Goal: Information Seeking & Learning: Understand process/instructions

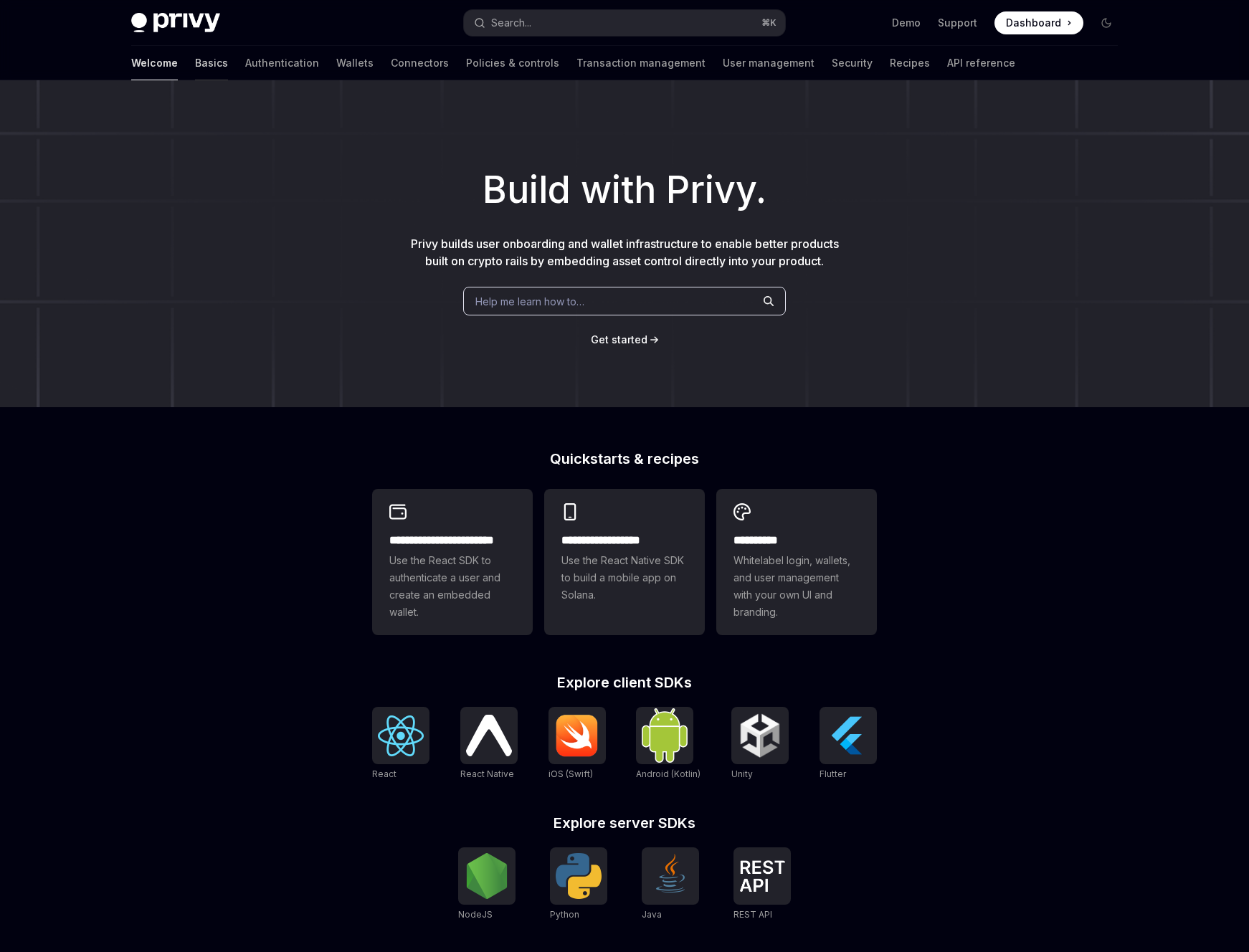
click at [195, 67] on link "Basics" at bounding box center [211, 63] width 33 height 35
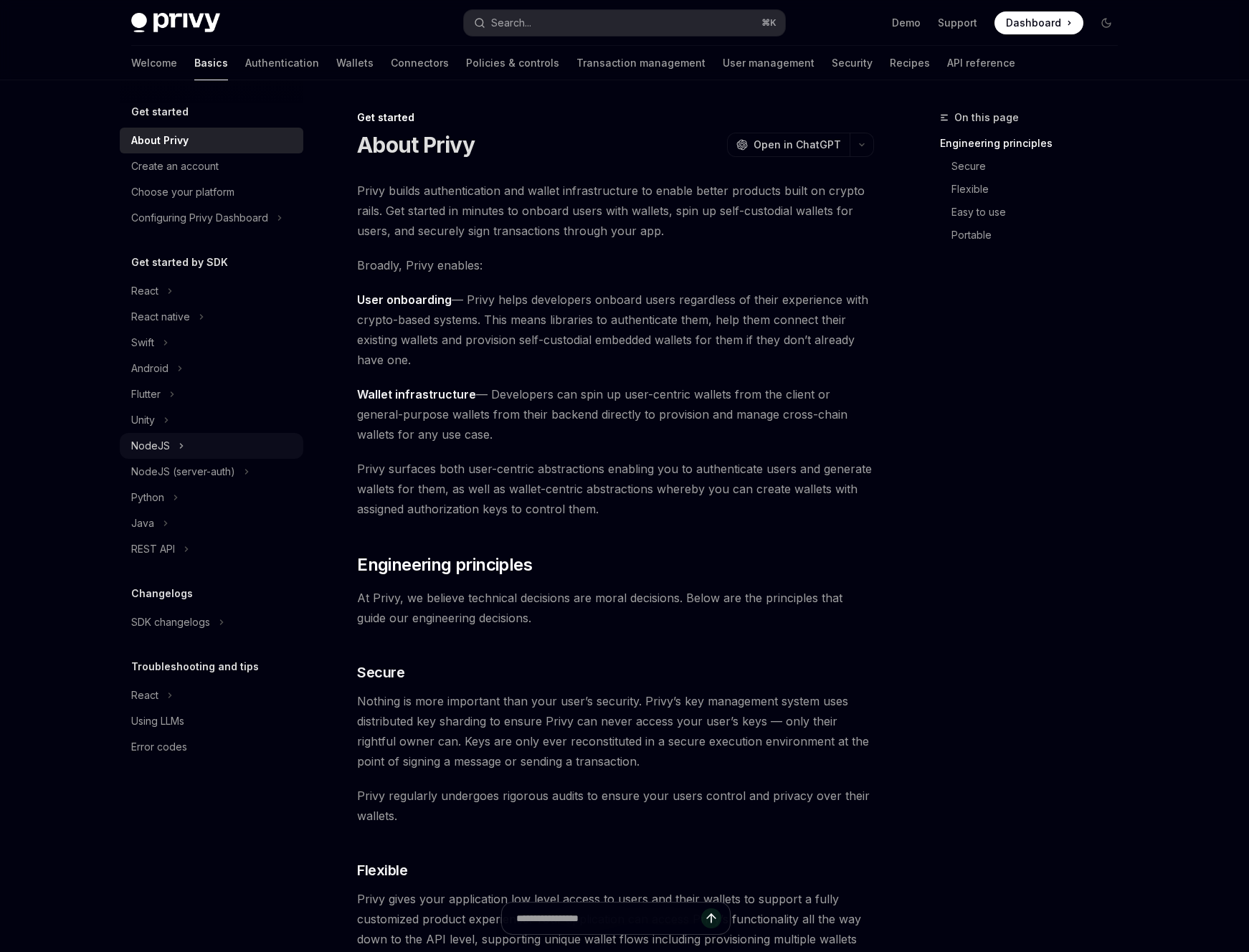
click at [182, 444] on icon at bounding box center [181, 446] width 6 height 17
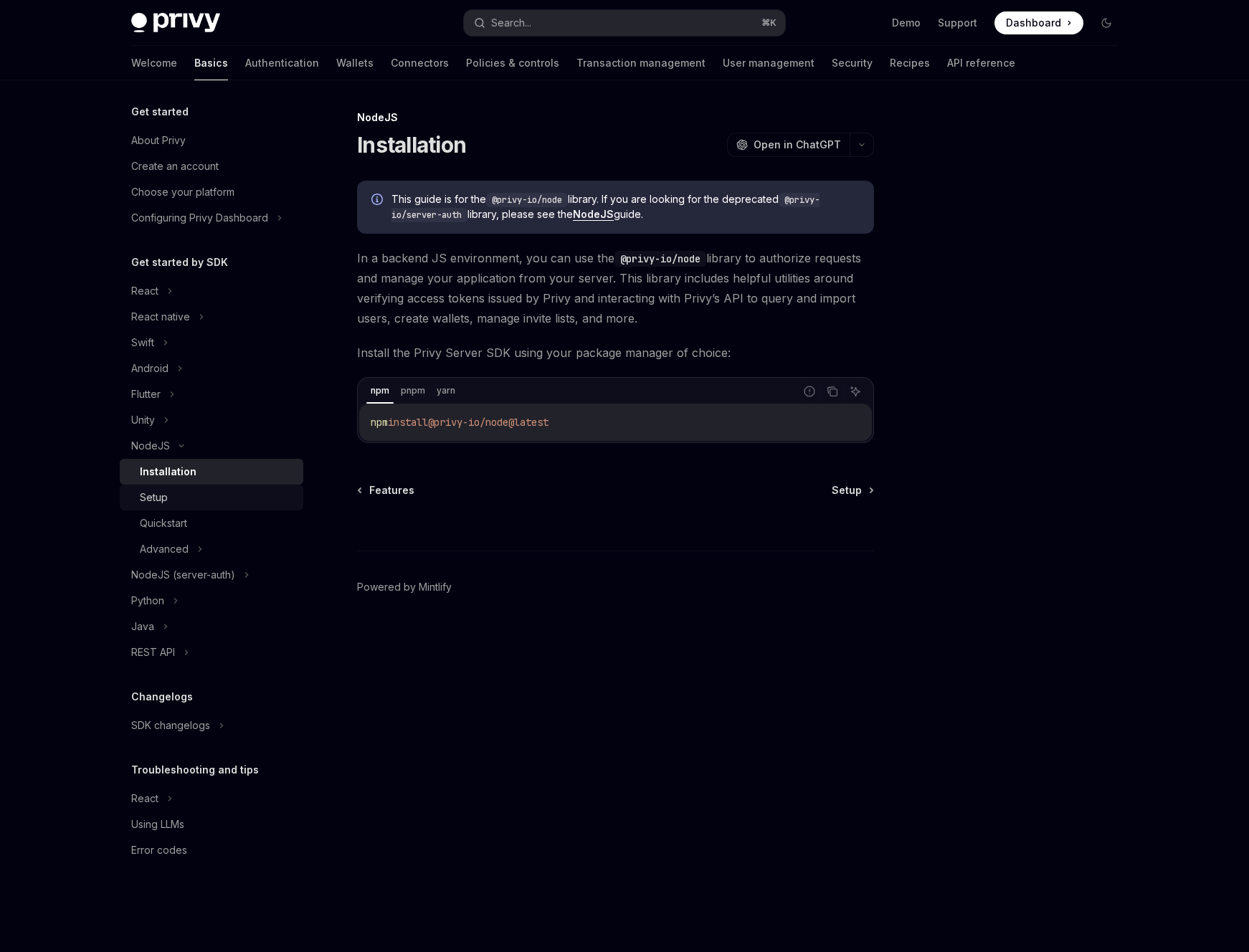
click at [178, 501] on div "Setup" at bounding box center [217, 497] width 155 height 17
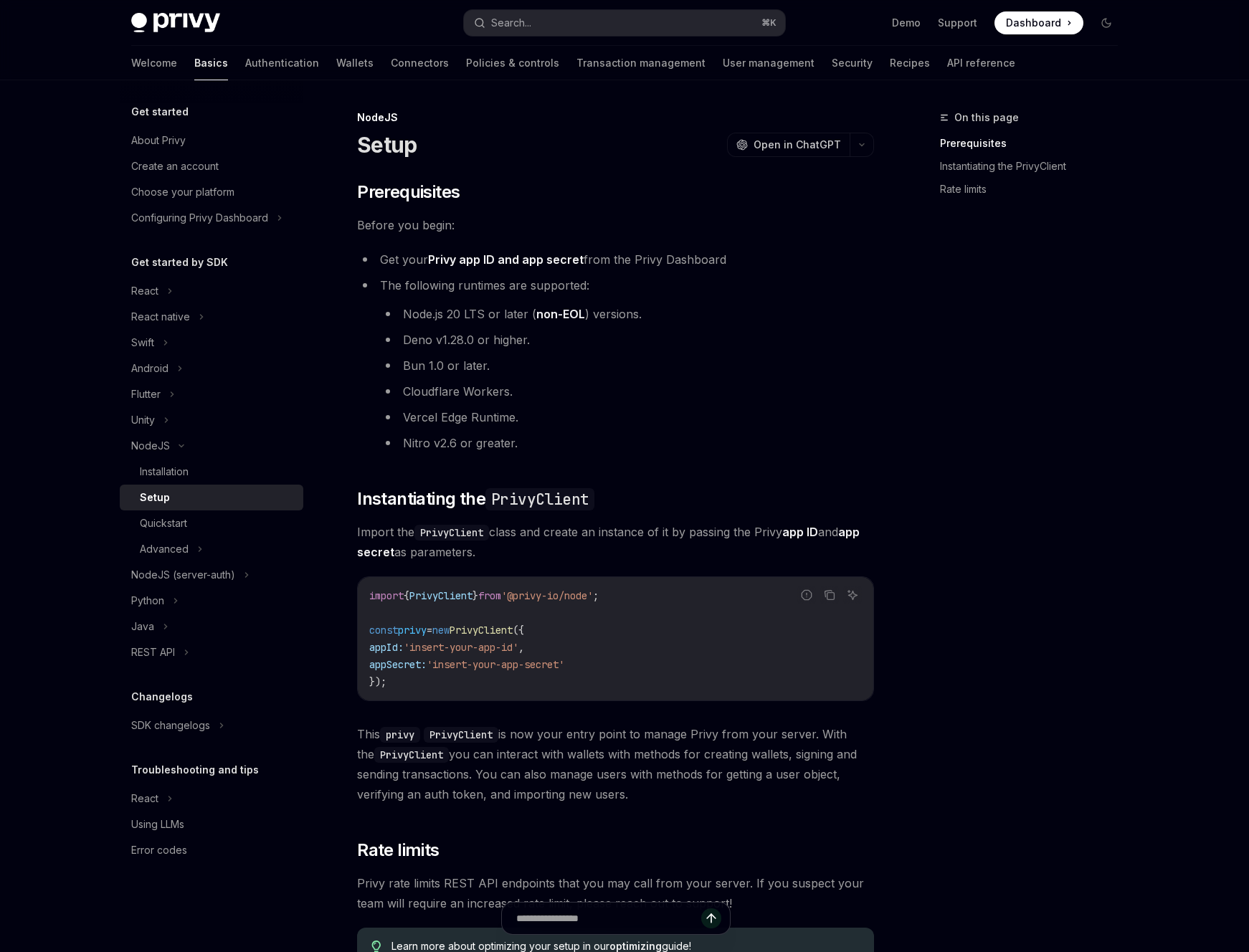
click at [715, 432] on ul "Node.js 20 LTS or later ( non-EOL ) versions. [PERSON_NAME] v1.28.0 or higher. …" at bounding box center [626, 378] width 494 height 149
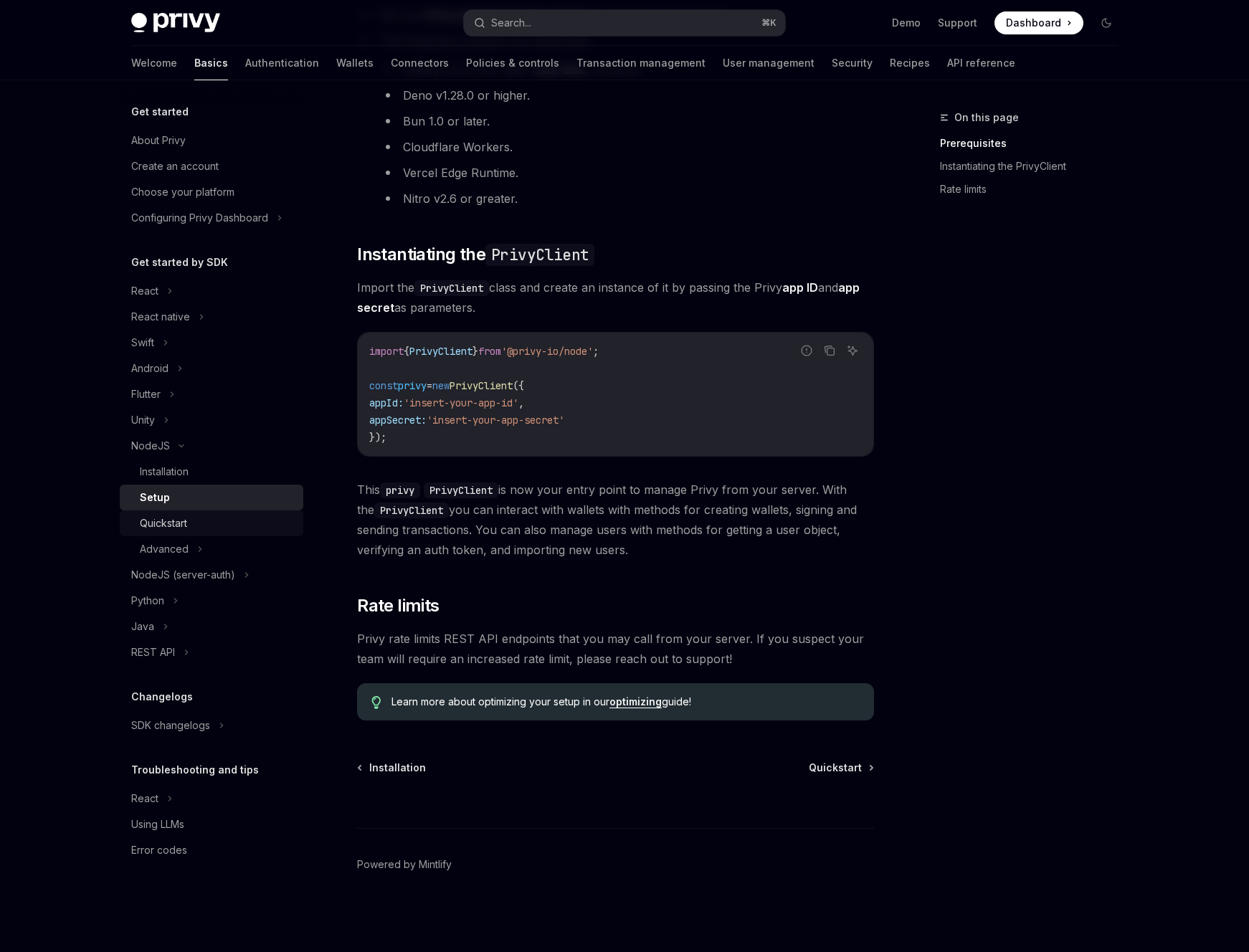
click at [223, 526] on div "Quickstart" at bounding box center [217, 523] width 155 height 17
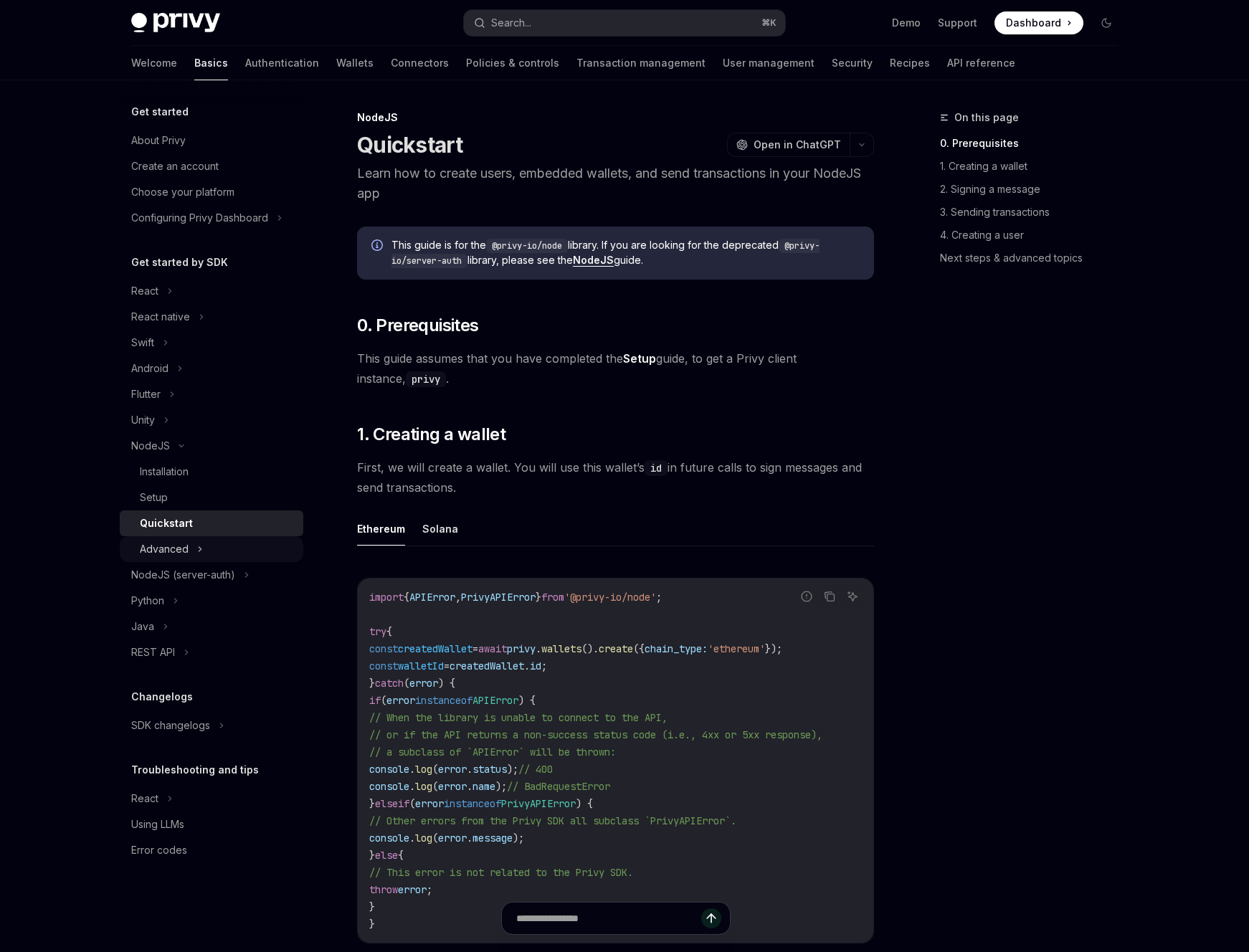
click at [218, 550] on div "Advanced" at bounding box center [211, 549] width 183 height 26
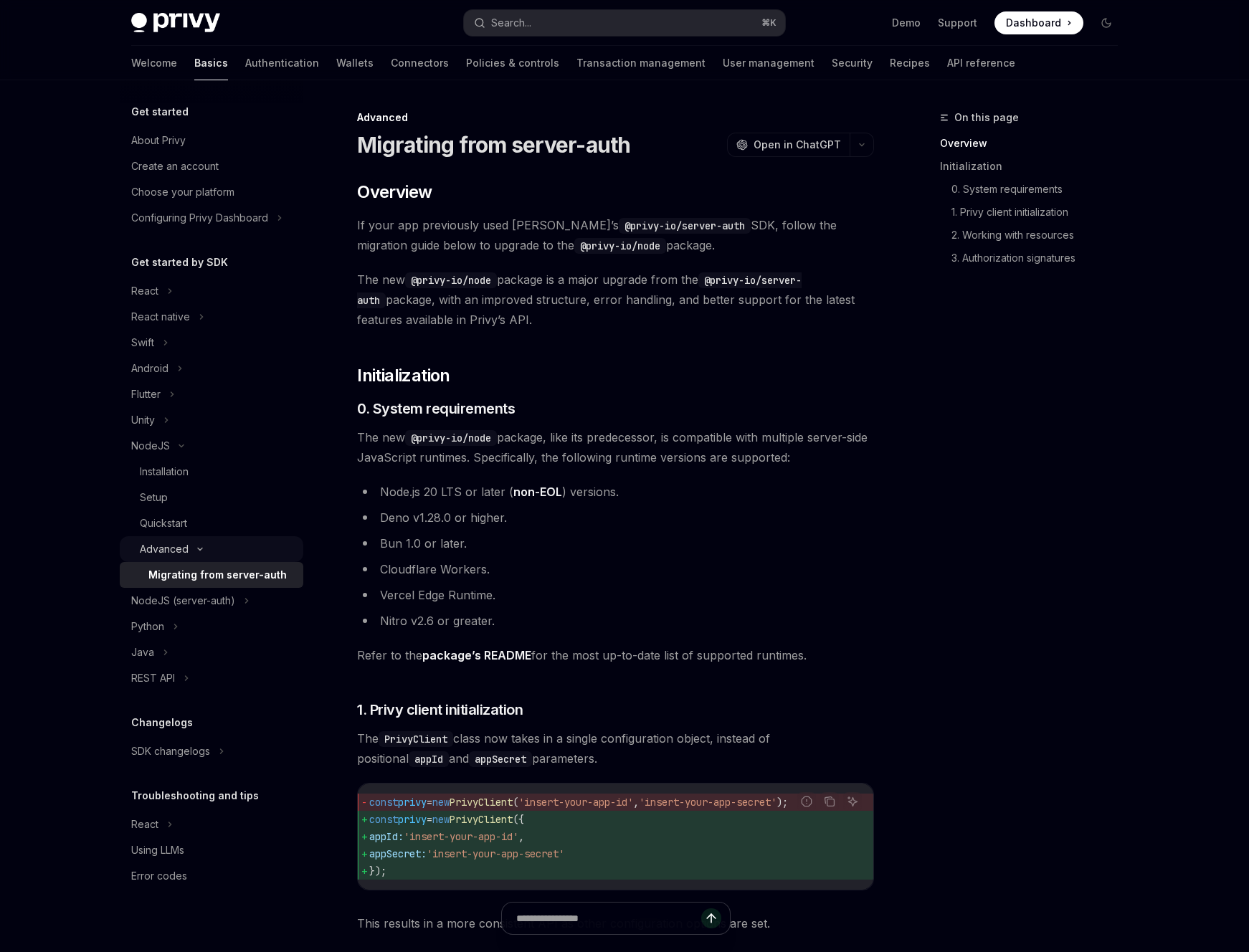
click at [229, 550] on div "Advanced" at bounding box center [211, 549] width 183 height 26
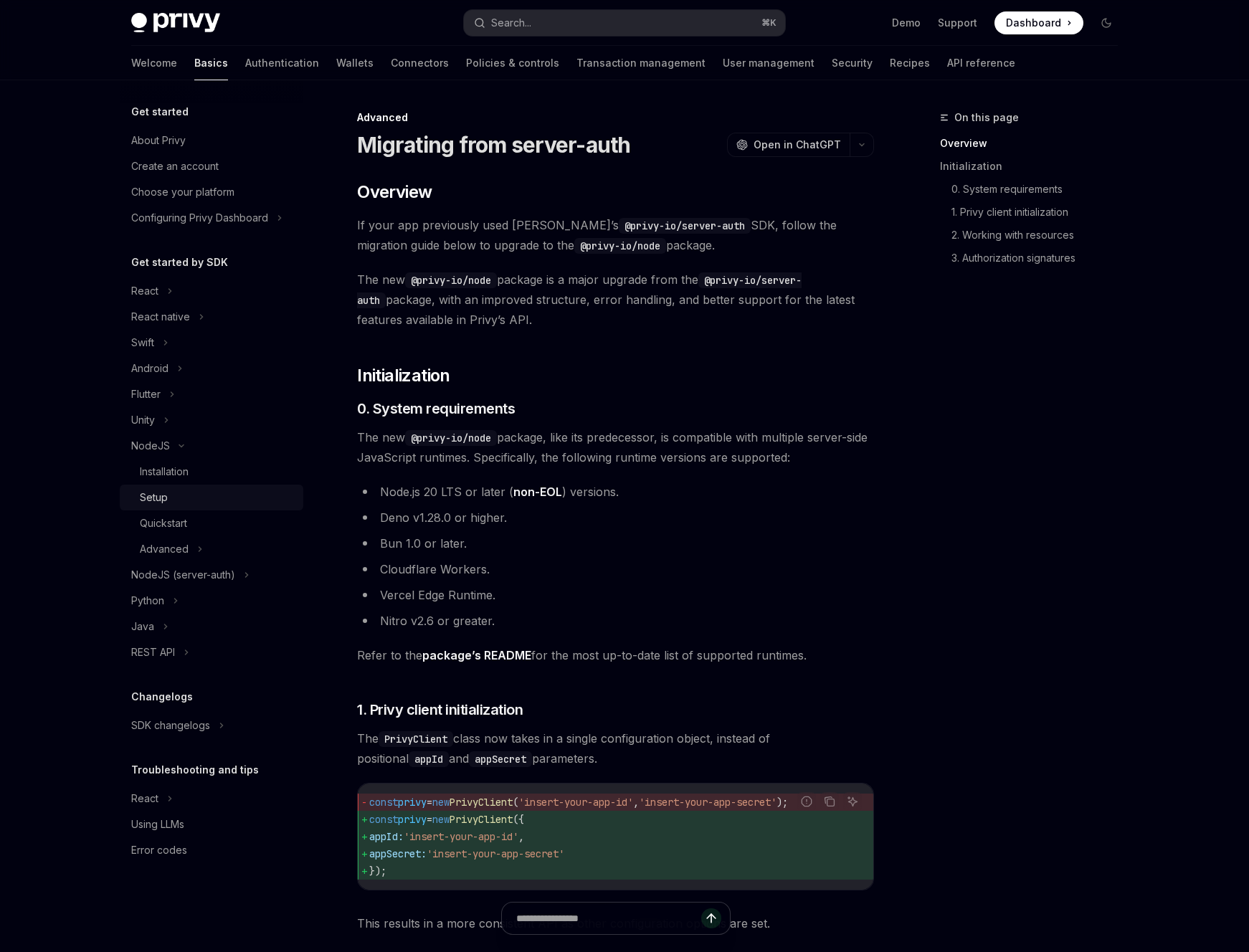
click at [226, 508] on link "Setup" at bounding box center [211, 498] width 183 height 26
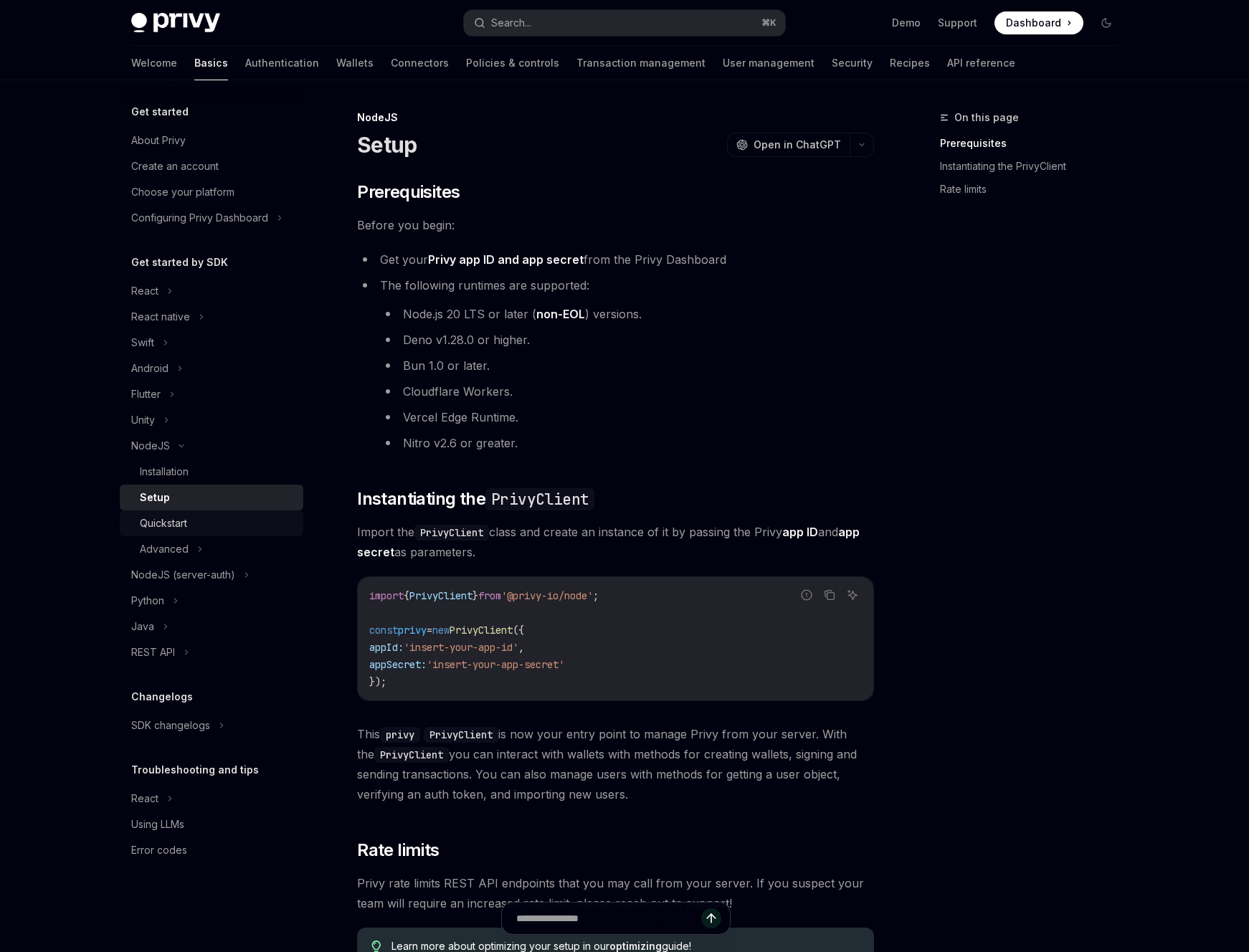
click at [226, 513] on link "Quickstart" at bounding box center [211, 523] width 183 height 26
type textarea "*"
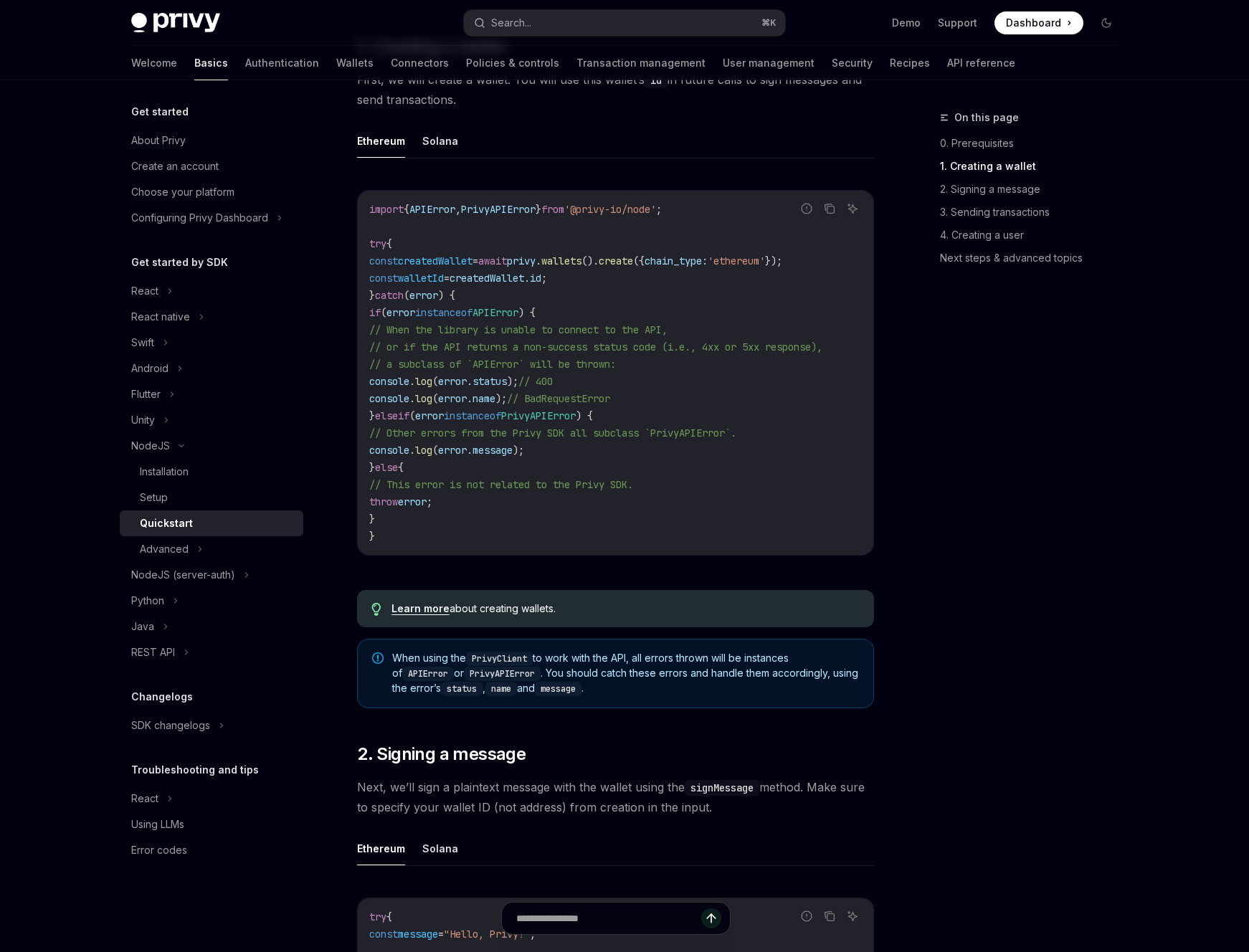
scroll to position [299, 0]
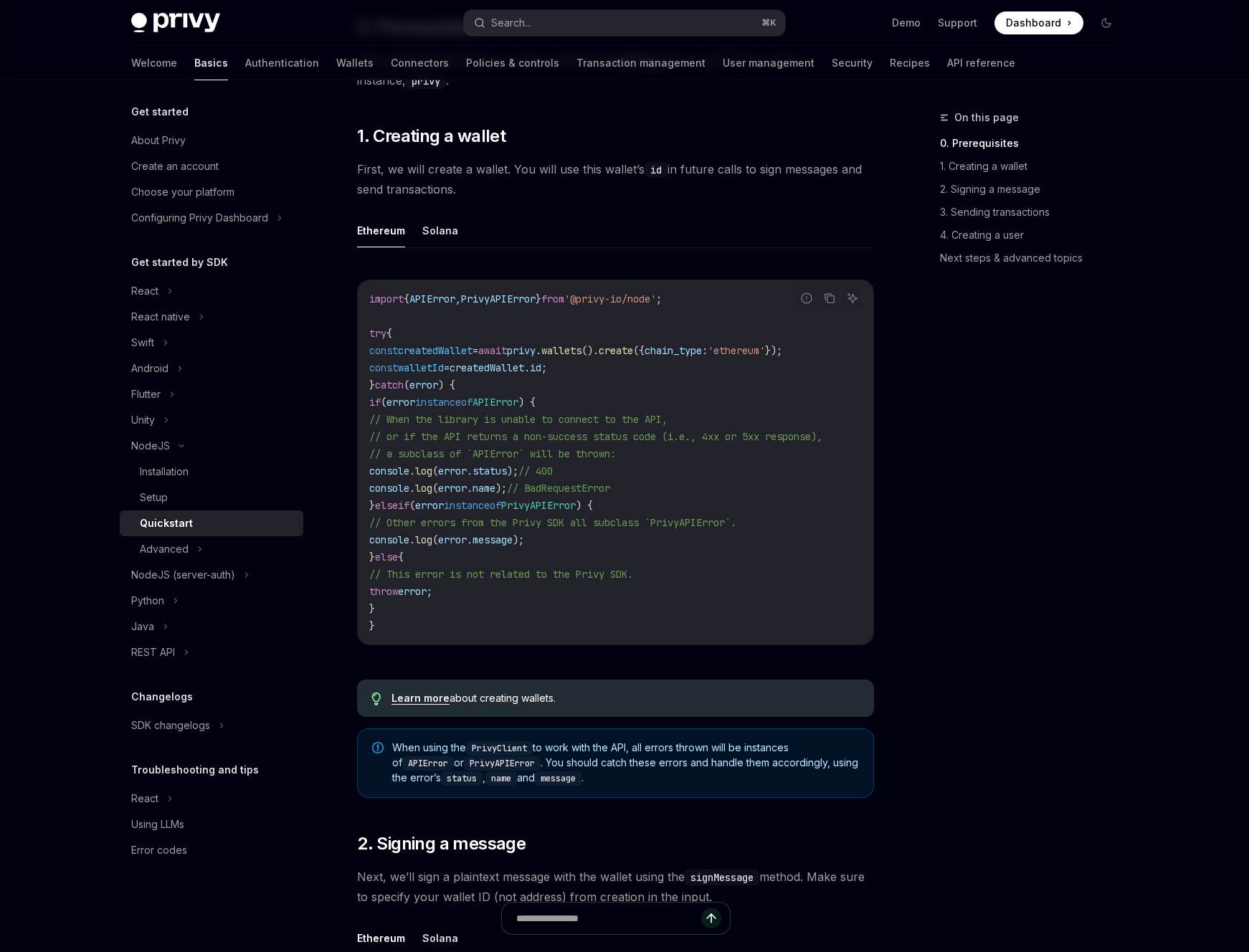
click at [955, 496] on div "On this page 0. Prerequisites 1. Creating a wallet 2. Signing a message 3. Send…" at bounding box center [1020, 531] width 218 height 844
